Goal: Find specific page/section: Find specific page/section

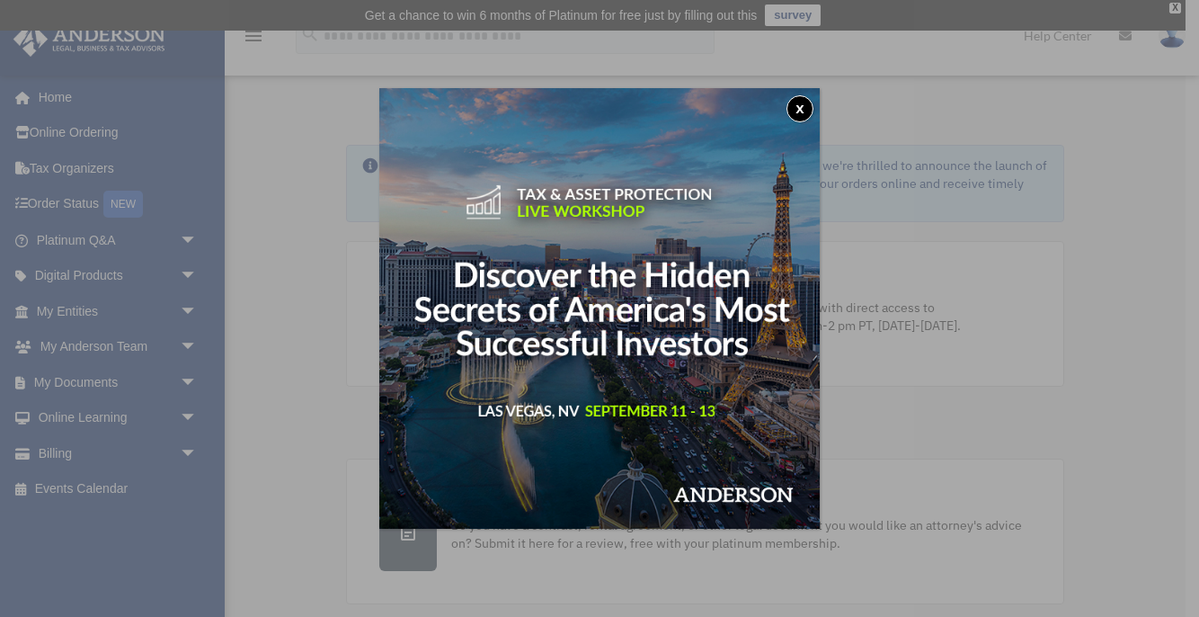
click at [799, 108] on button "x" at bounding box center [800, 108] width 27 height 27
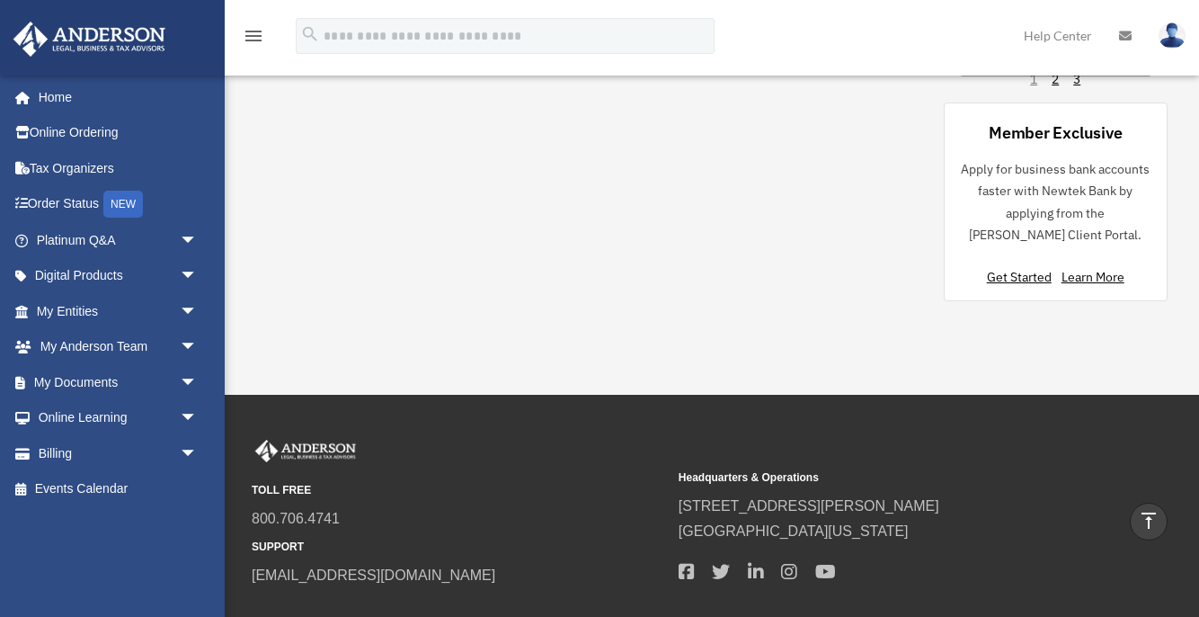
scroll to position [1982, 0]
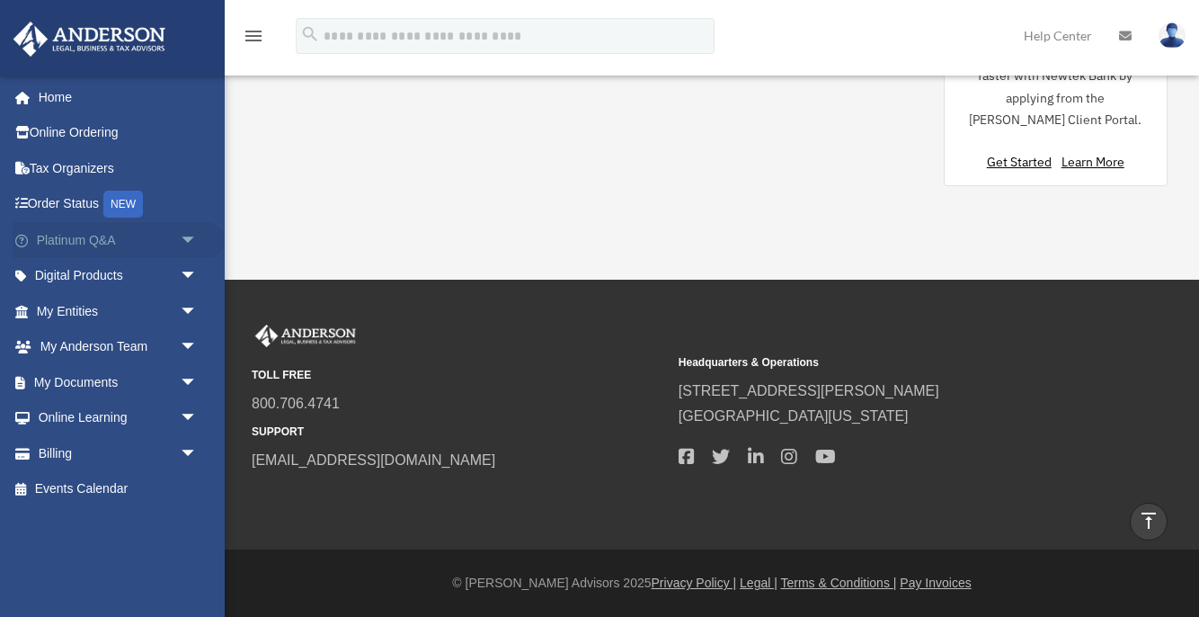
click at [198, 238] on span "arrow_drop_down" at bounding box center [198, 240] width 36 height 37
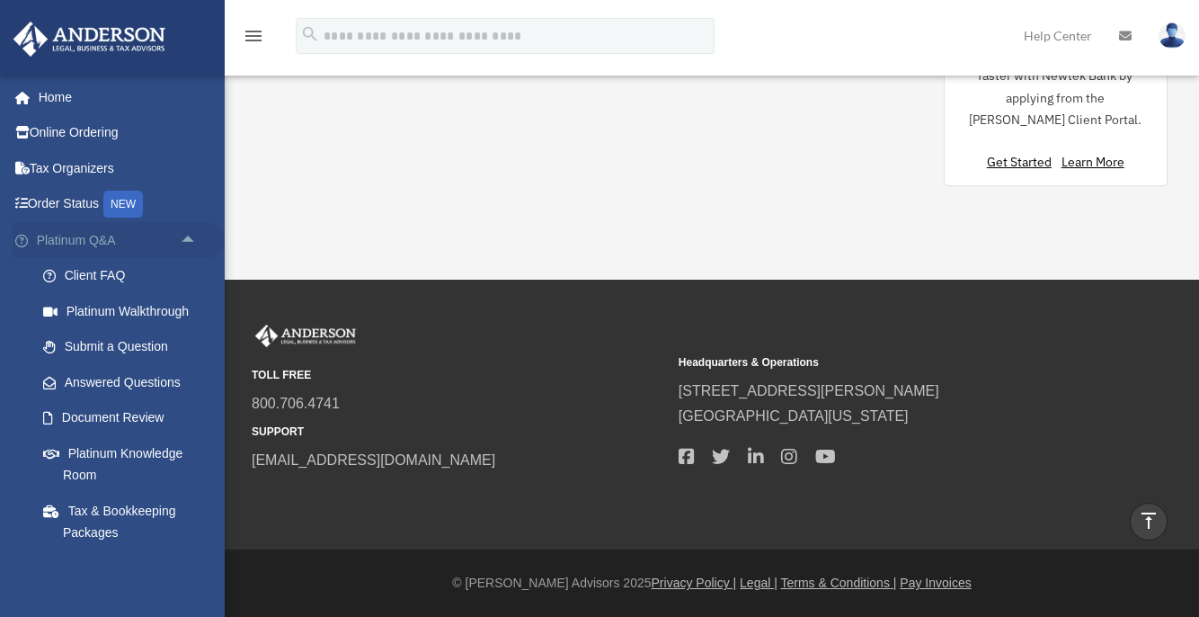
click at [198, 238] on span "arrow_drop_up" at bounding box center [198, 240] width 36 height 37
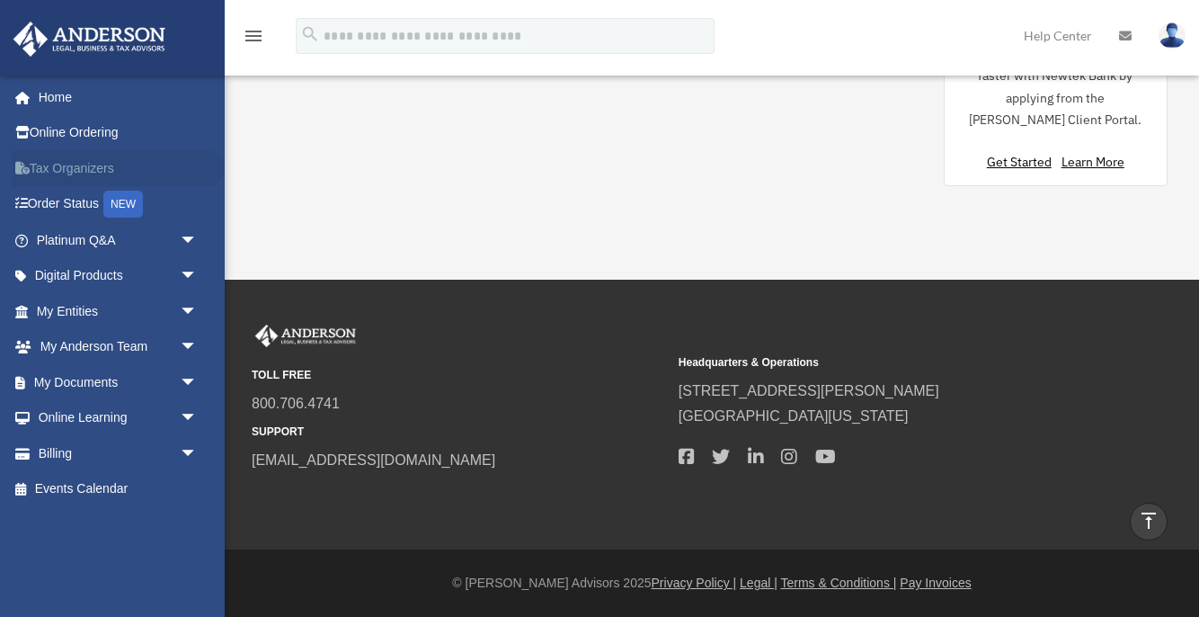
click at [154, 164] on link "Tax Organizers" at bounding box center [119, 168] width 212 height 36
click at [192, 311] on span "arrow_drop_down" at bounding box center [198, 311] width 36 height 37
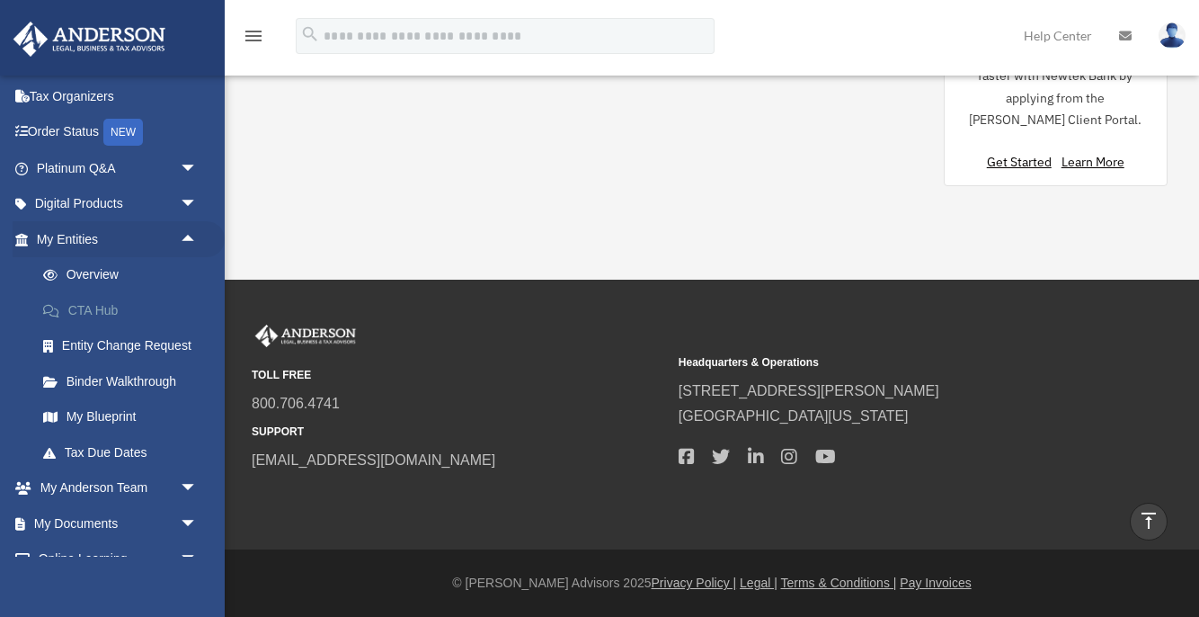
scroll to position [77, 0]
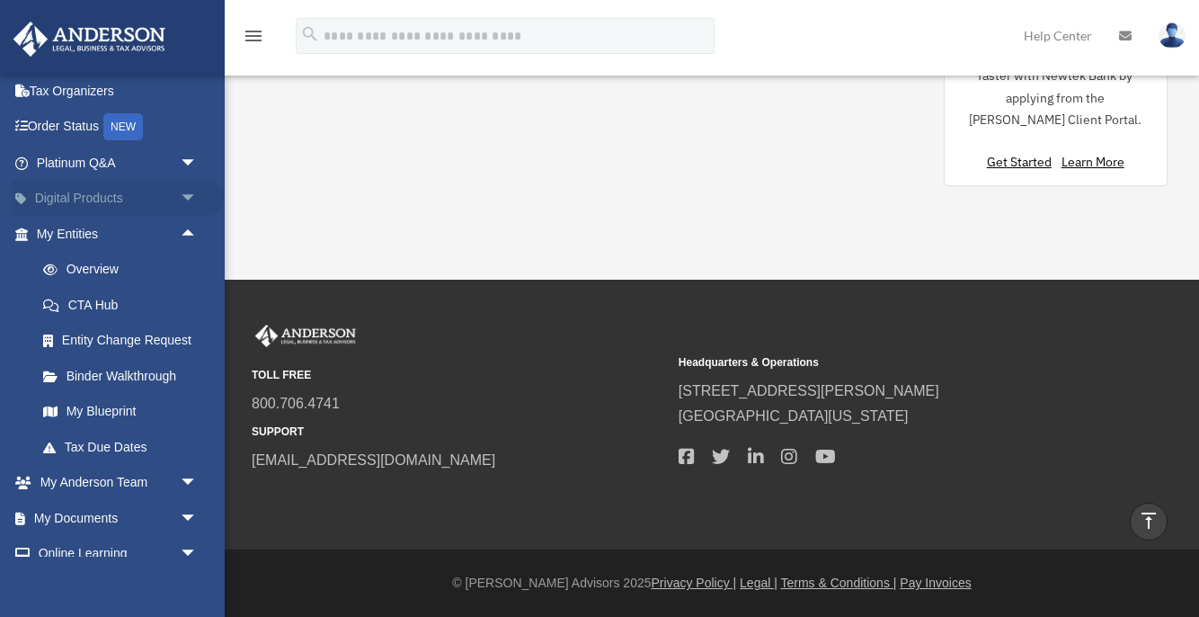
click at [180, 200] on span "arrow_drop_down" at bounding box center [198, 199] width 36 height 37
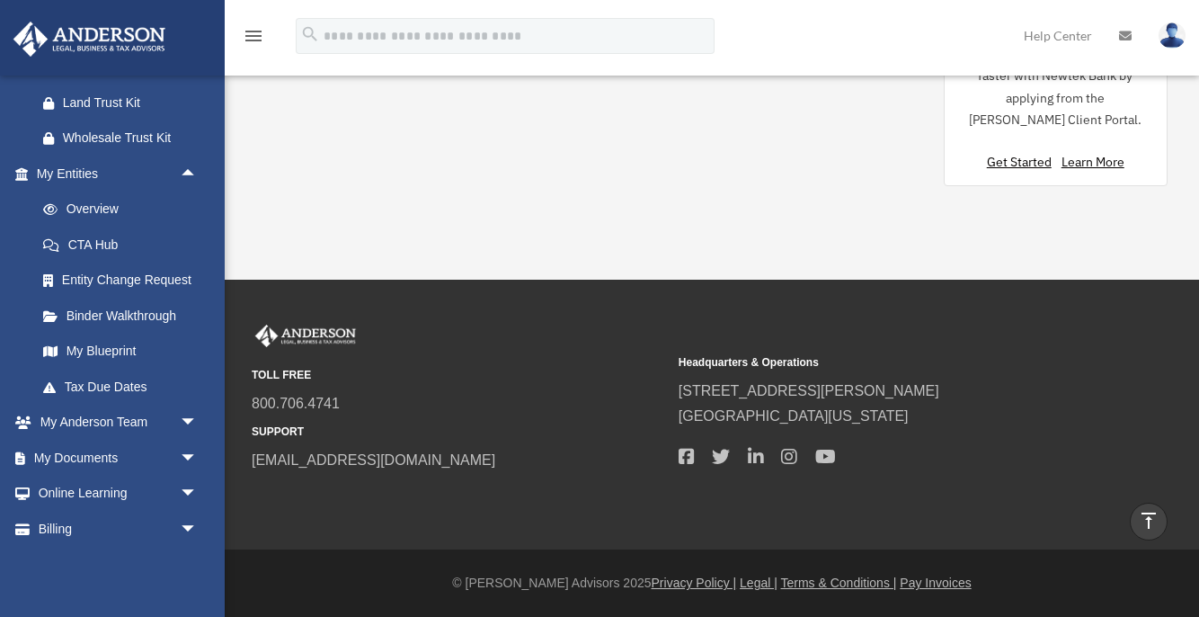
scroll to position [309, 0]
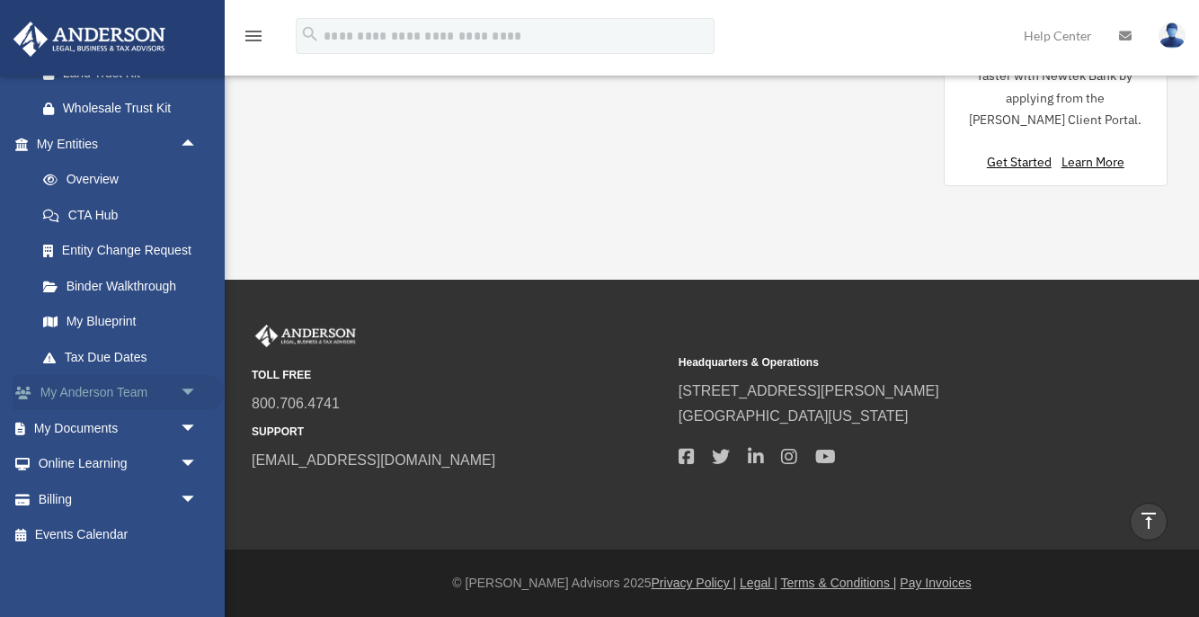
click at [173, 402] on link "My Anderson Team arrow_drop_down" at bounding box center [119, 393] width 212 height 36
click at [192, 394] on span "arrow_drop_down" at bounding box center [198, 393] width 36 height 37
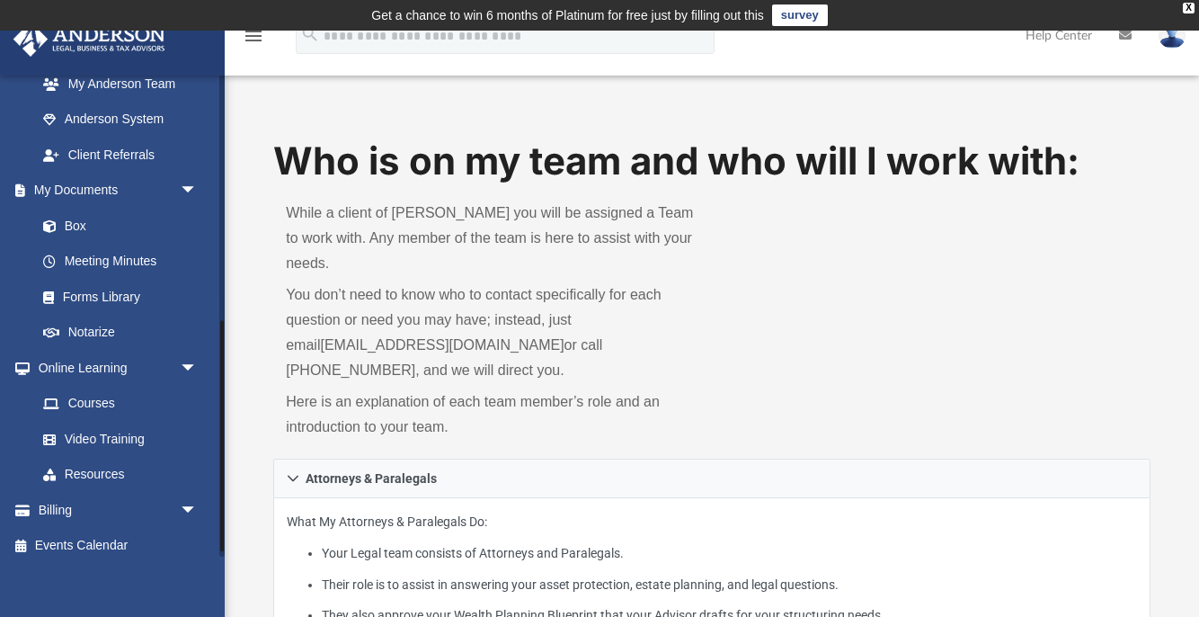
scroll to position [522, 0]
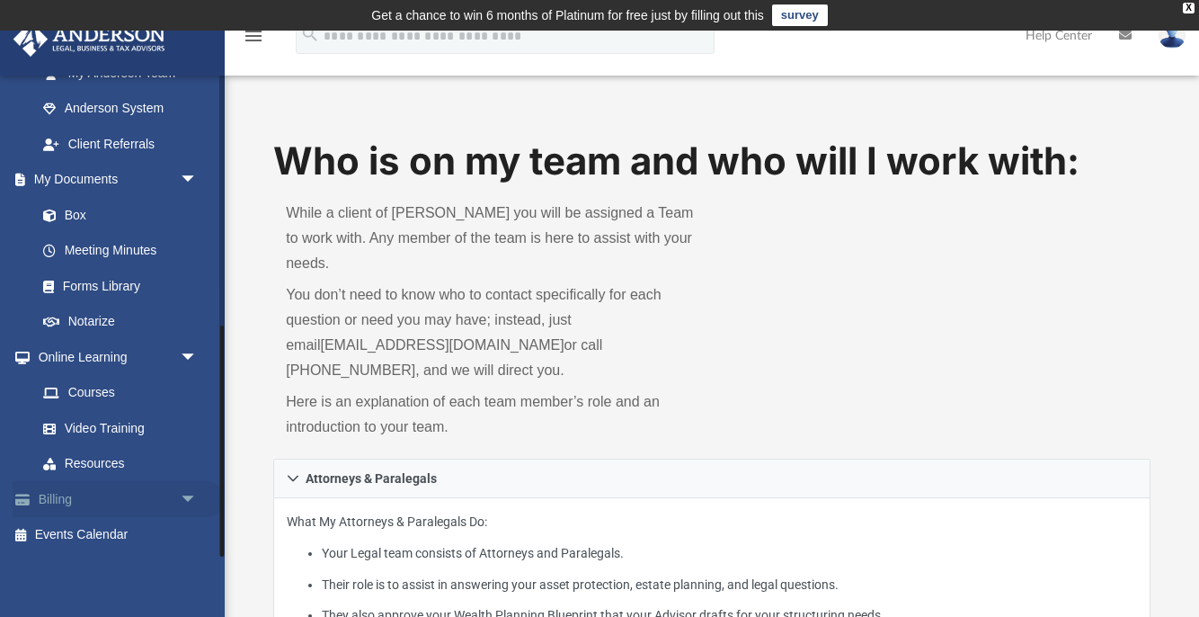
click at [180, 498] on span "arrow_drop_down" at bounding box center [198, 499] width 36 height 37
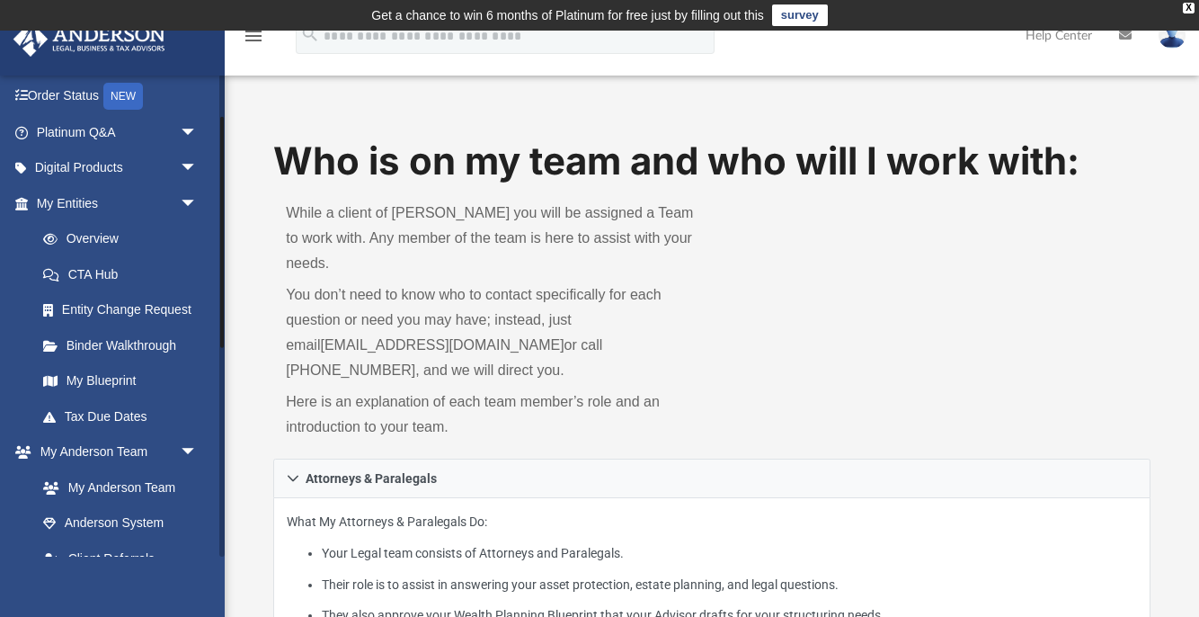
scroll to position [103, 0]
